Goal: Information Seeking & Learning: Understand process/instructions

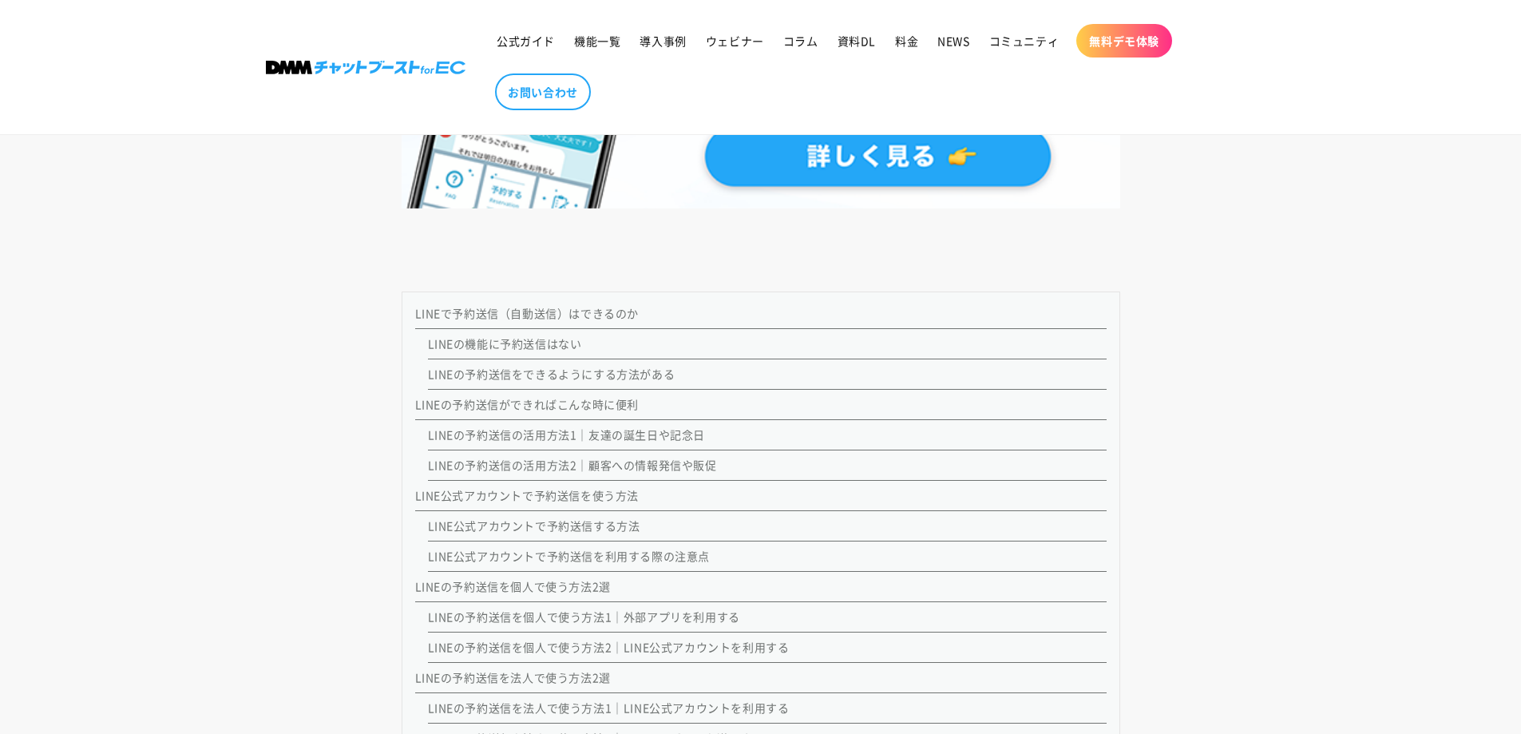
click at [567, 370] on link "LINEの予約送信をできるようにする方法がある" at bounding box center [551, 374] width 247 height 16
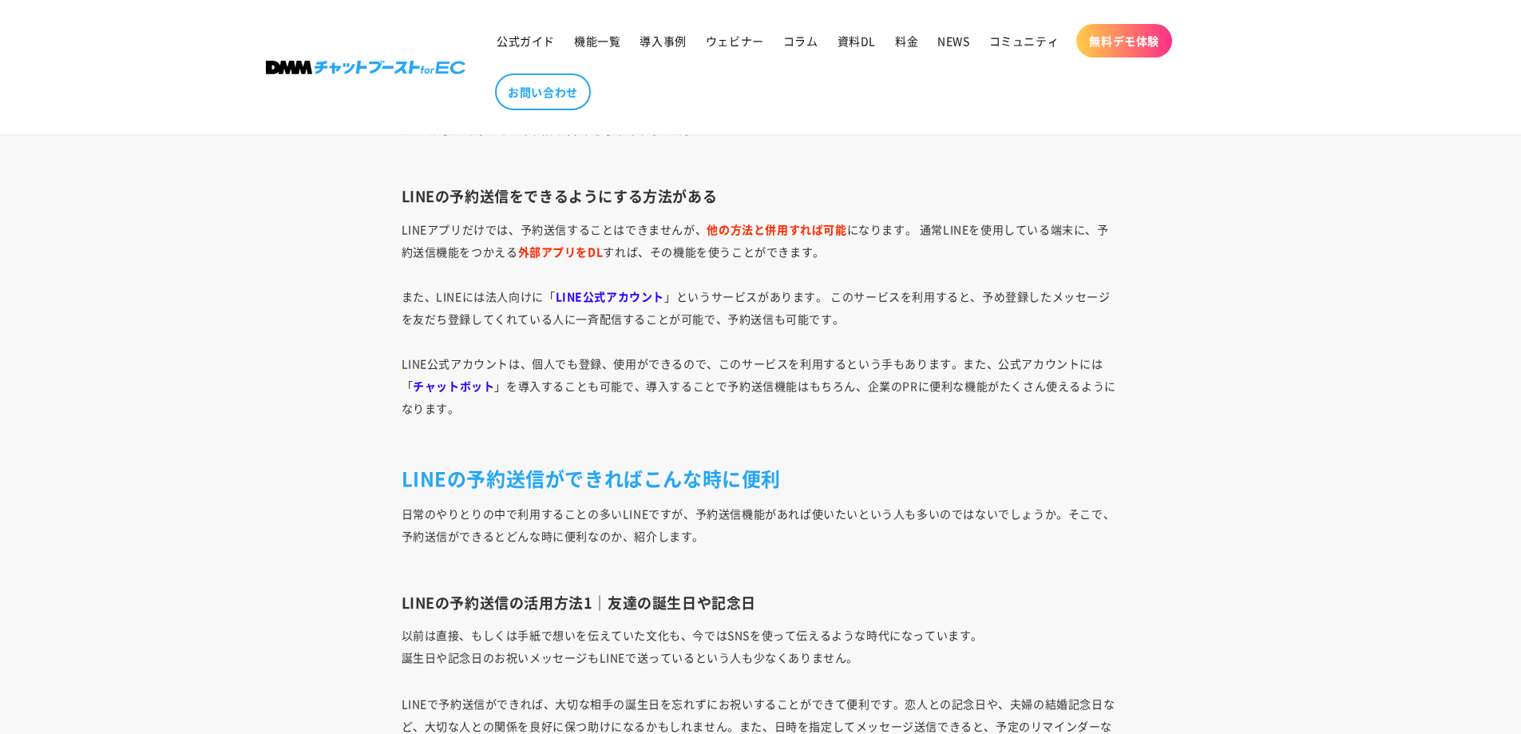
scroll to position [2653, 0]
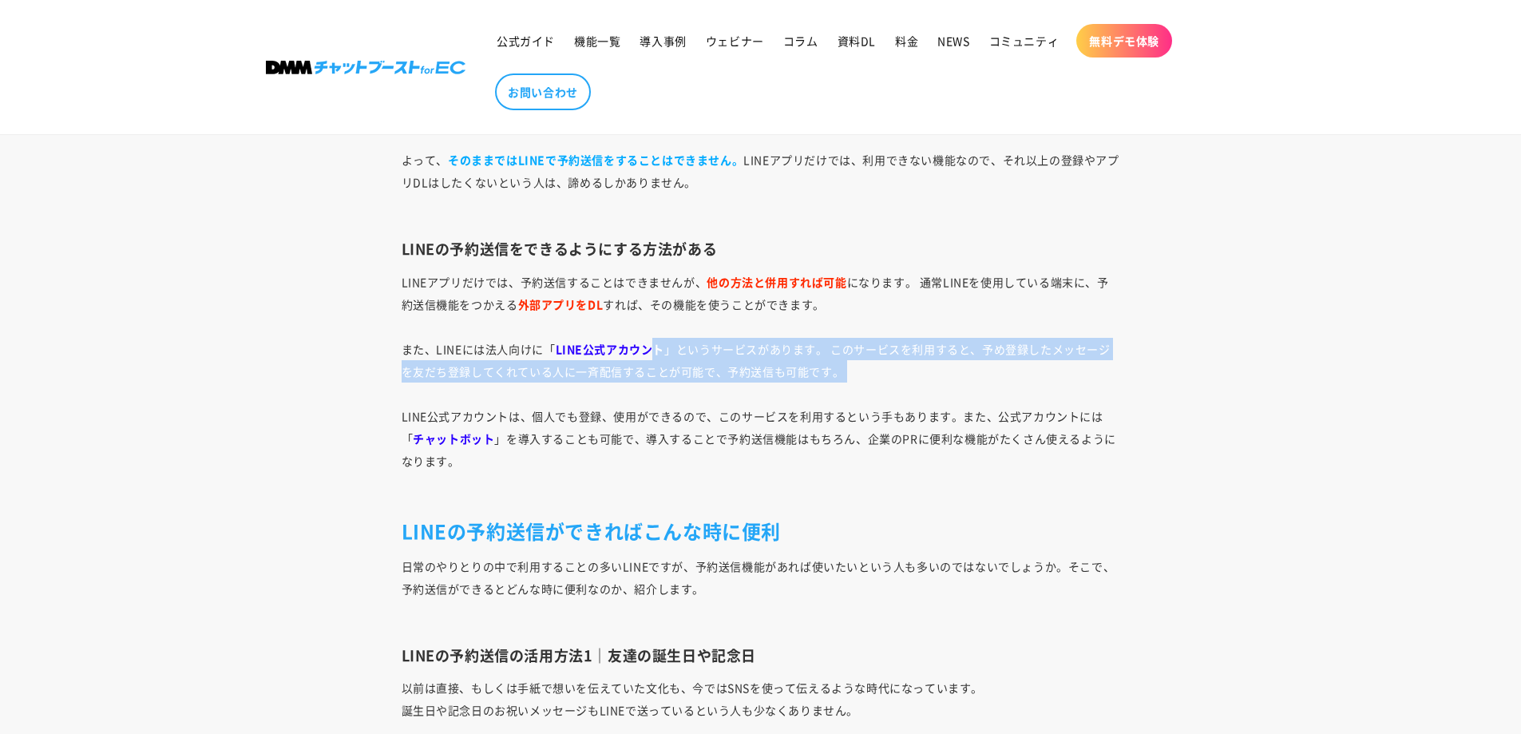
drag, startPoint x: 651, startPoint y: 352, endPoint x: 1004, endPoint y: 386, distance: 354.5
click at [1004, 386] on p "LINEアプリだけでは、予約送信することはできませんが、 他の方法と併用すれば可能 になります。 通常LINEを使用している端末に、予約送信機能をつかえる 外…" at bounding box center [761, 383] width 718 height 224
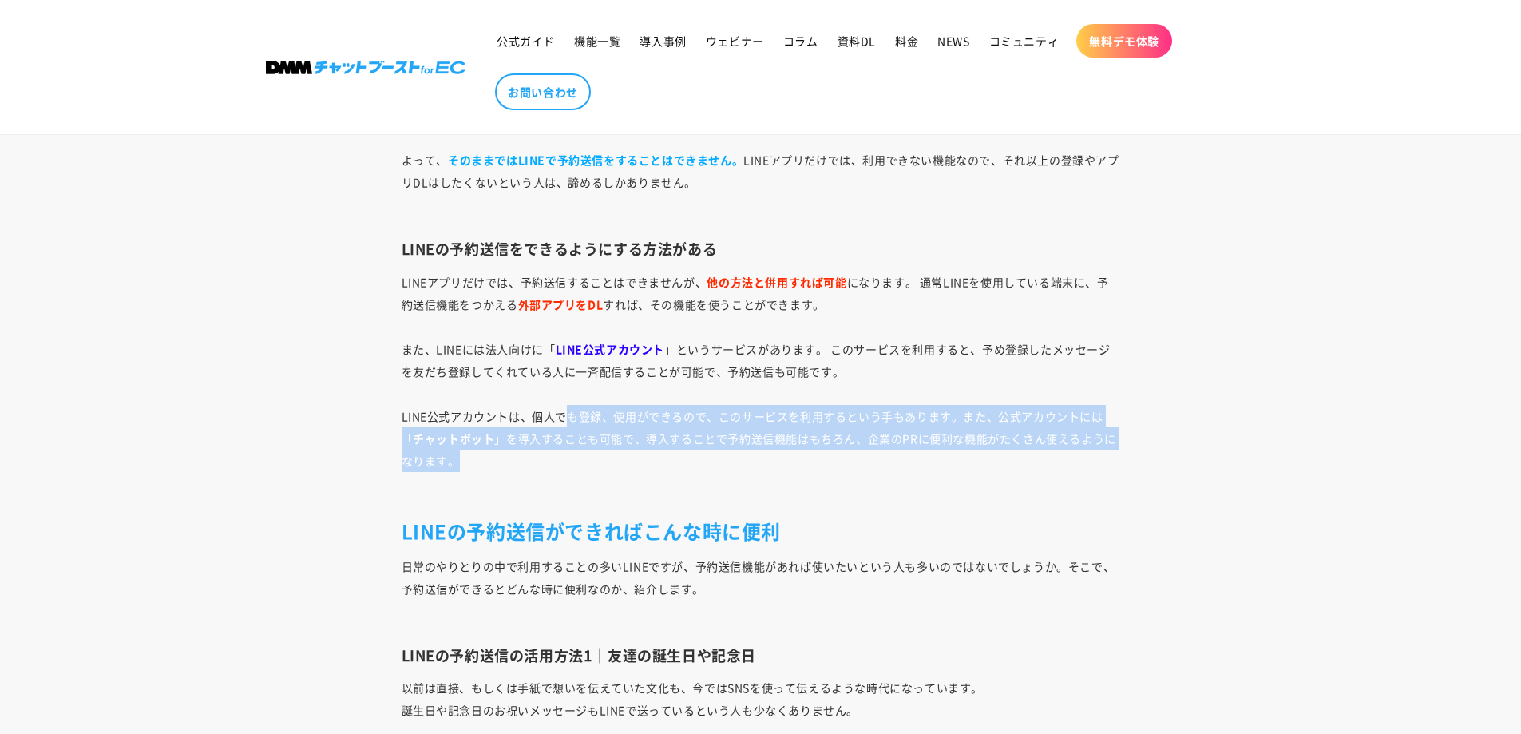
drag, startPoint x: 555, startPoint y: 425, endPoint x: 1146, endPoint y: 469, distance: 593.1
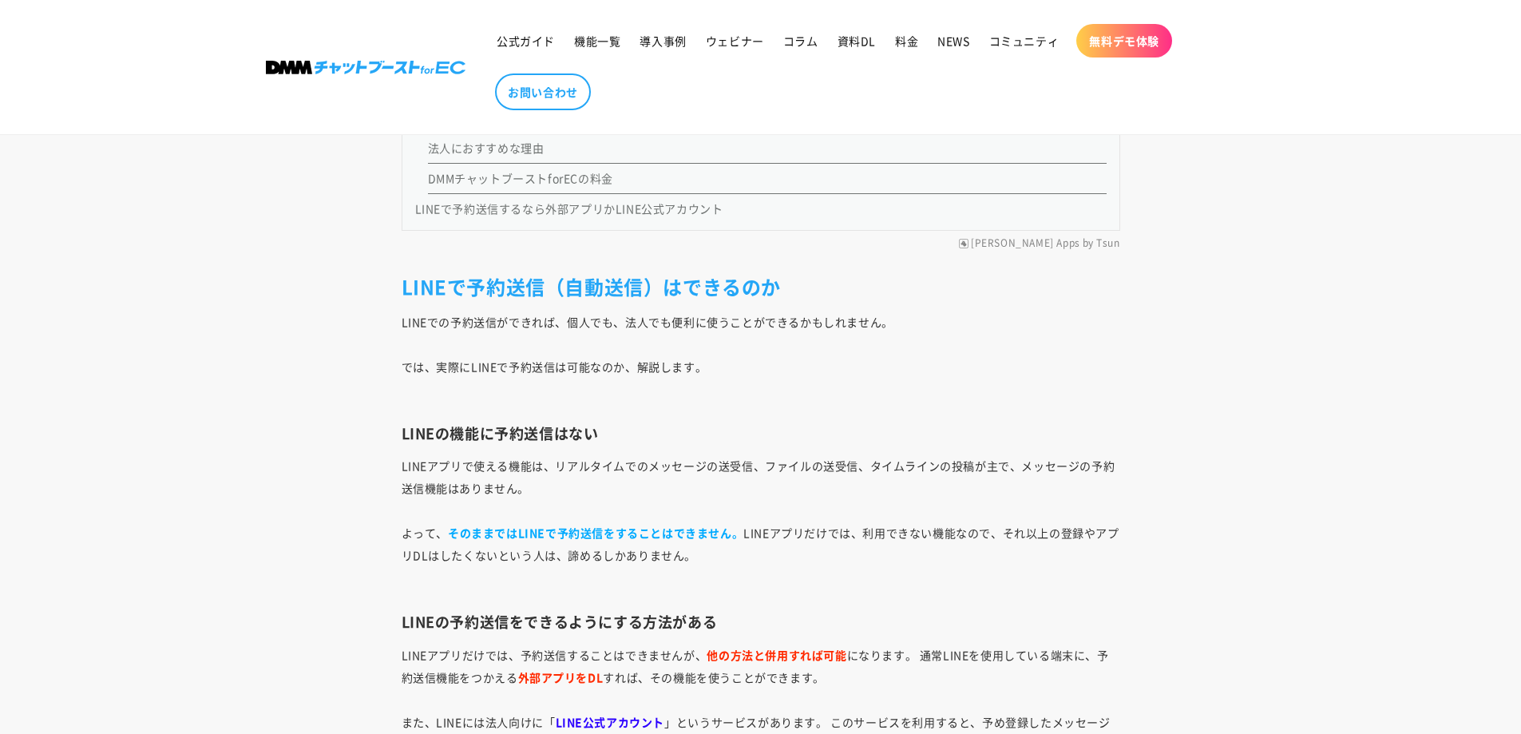
scroll to position [2254, 0]
